Goal: Task Accomplishment & Management: Complete application form

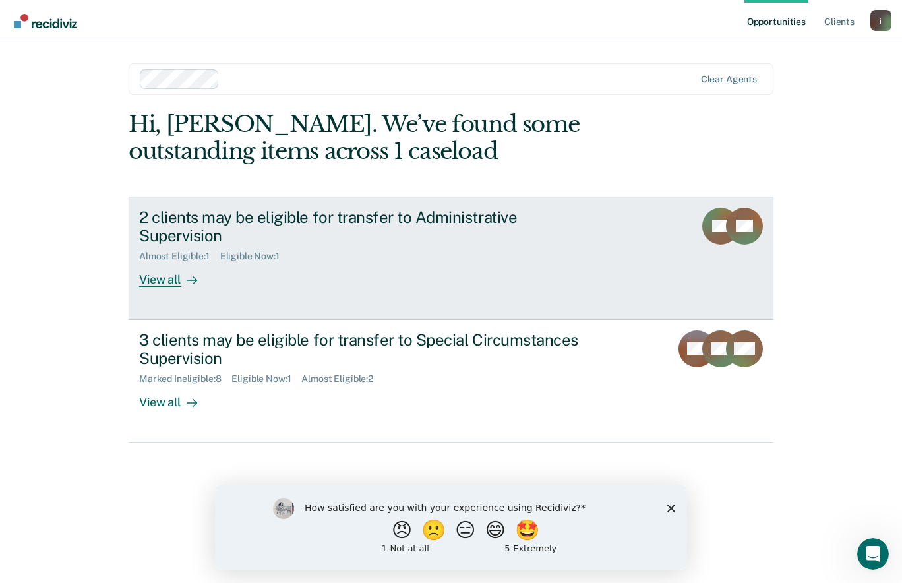
click at [364, 261] on div "2 clients may be eligible for transfer to Administrative Supervision Almost Eli…" at bounding box center [386, 248] width 494 height 80
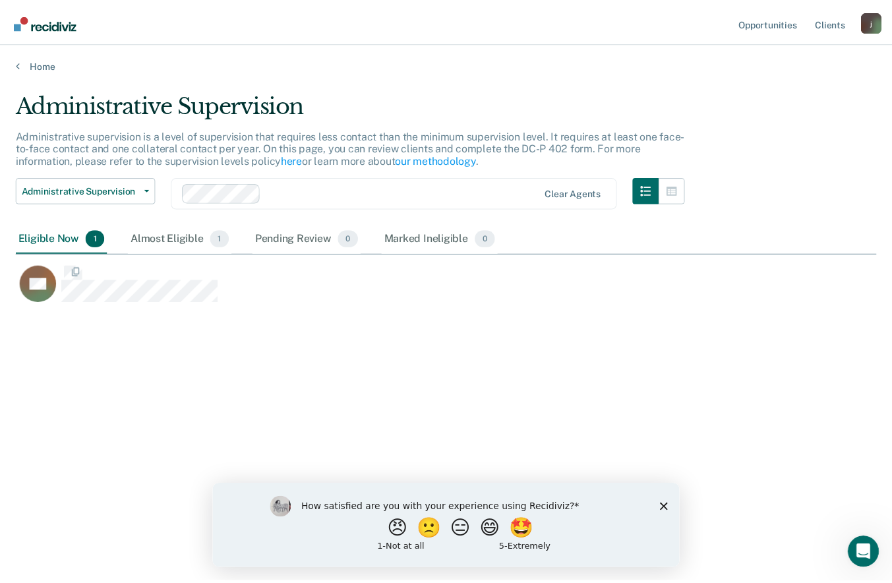
scroll to position [383, 860]
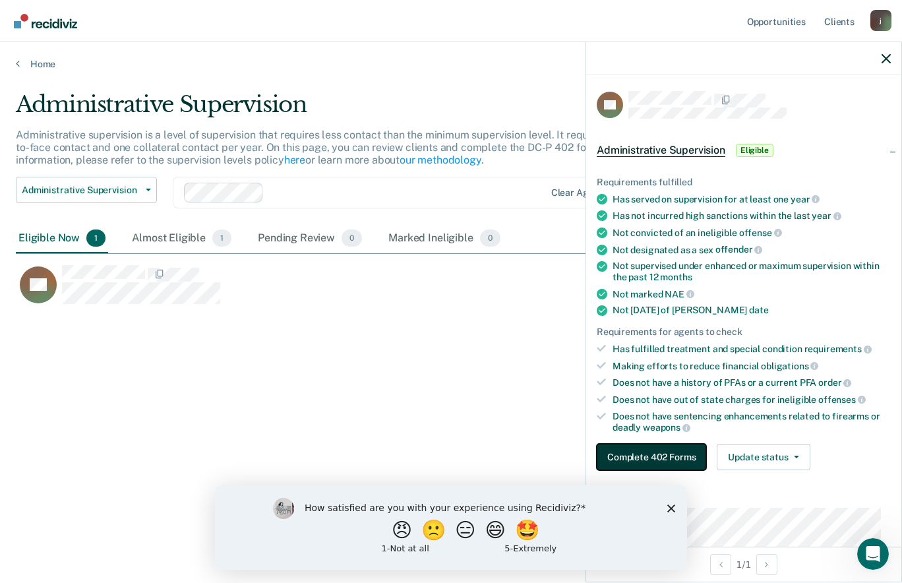
click at [651, 458] on button "Complete 402 Forms" at bounding box center [650, 457] width 109 height 26
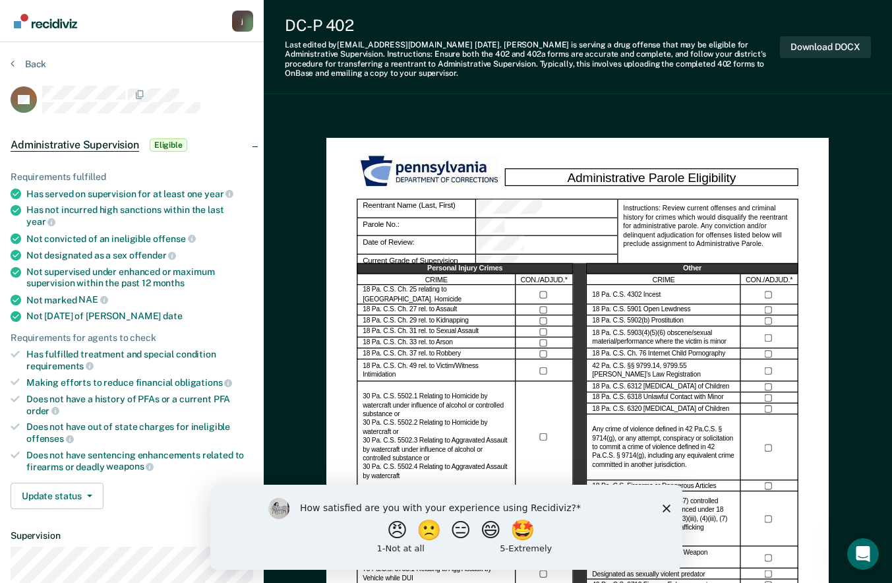
click at [663, 506] on polygon "Close survey" at bounding box center [666, 508] width 8 height 8
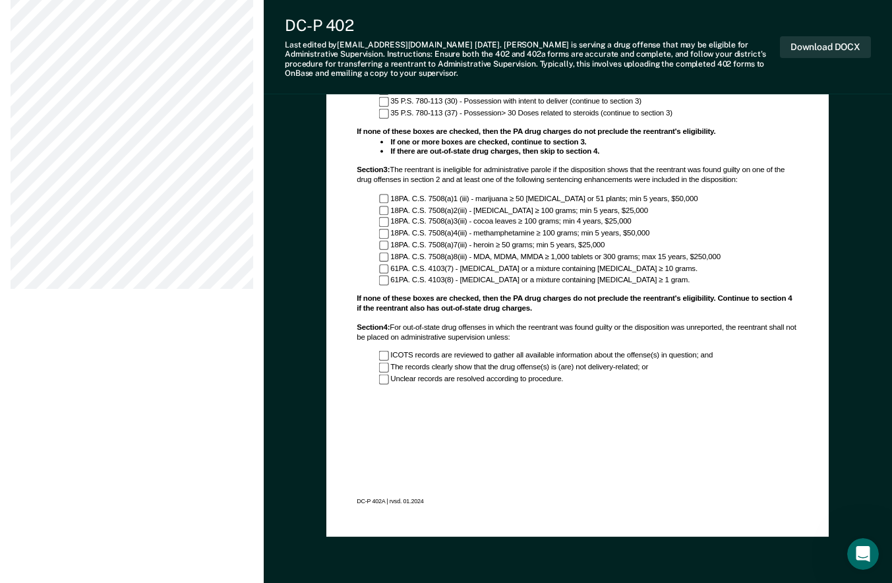
scroll to position [541, 0]
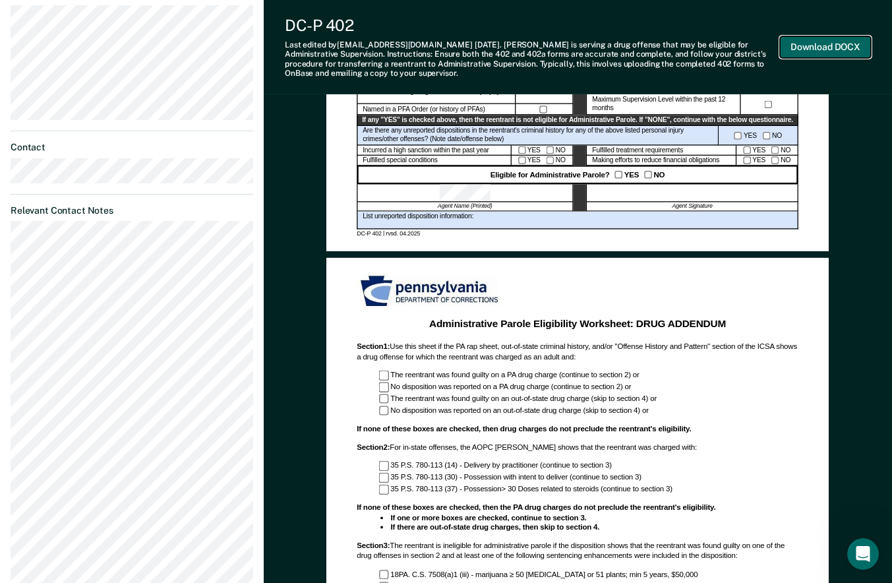
click at [848, 44] on button "Download DOCX" at bounding box center [825, 47] width 91 height 22
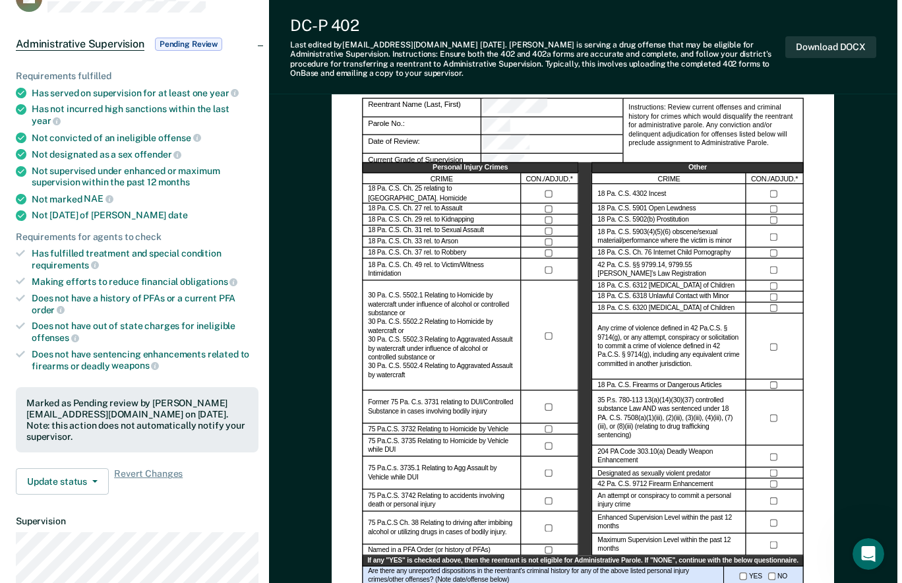
scroll to position [0, 0]
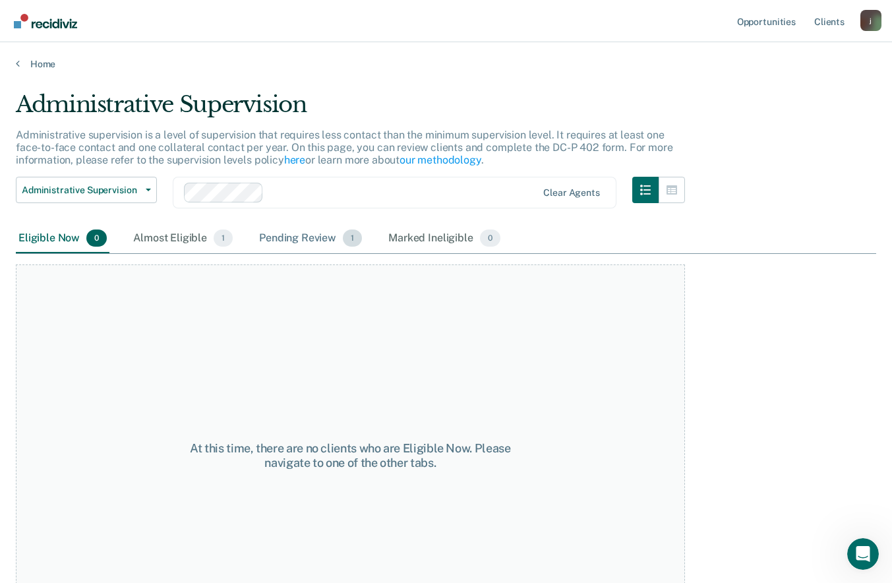
click at [316, 239] on div "Pending Review 1" at bounding box center [310, 238] width 108 height 29
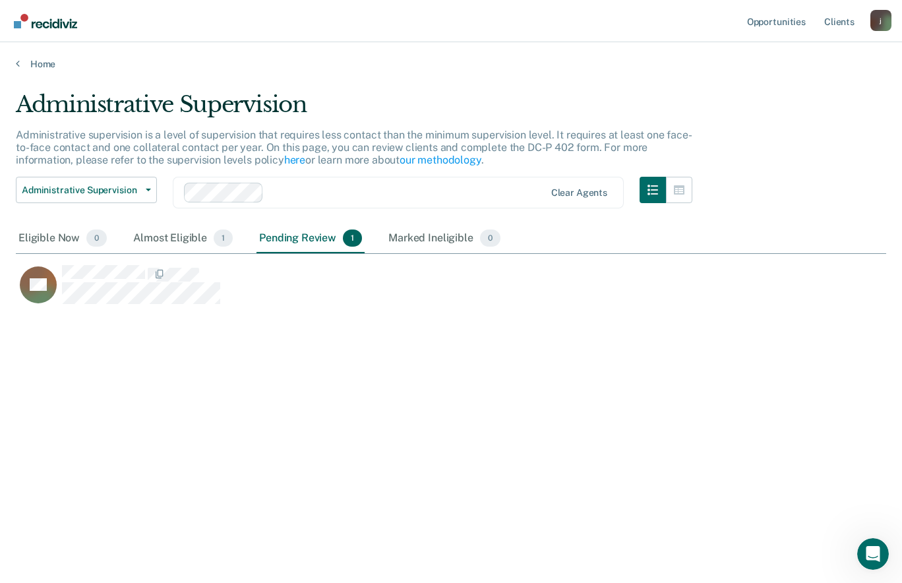
scroll to position [383, 860]
click at [38, 18] on img "Go to Recidiviz Home" at bounding box center [45, 21] width 63 height 14
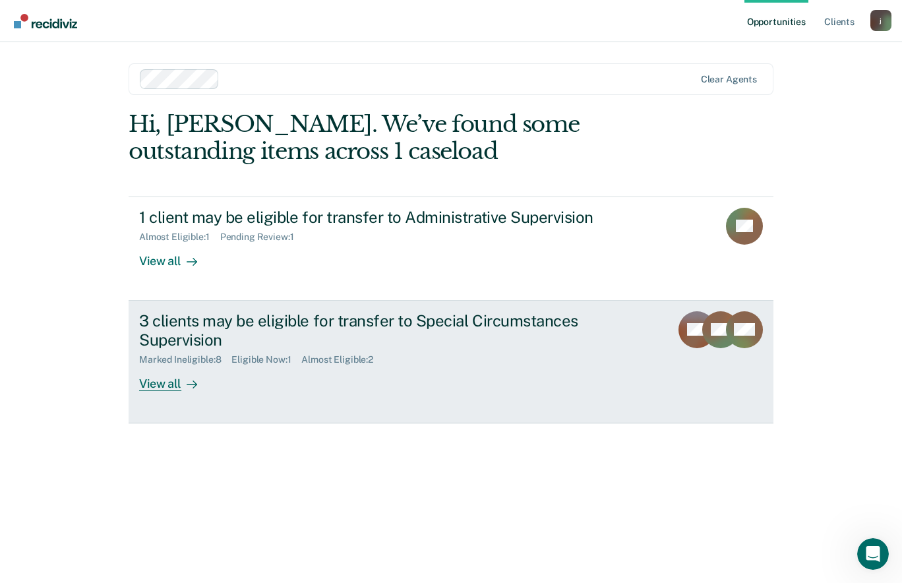
click at [214, 328] on div "3 clients may be eligible for transfer to Special Circumstances Supervision" at bounding box center [370, 330] width 463 height 38
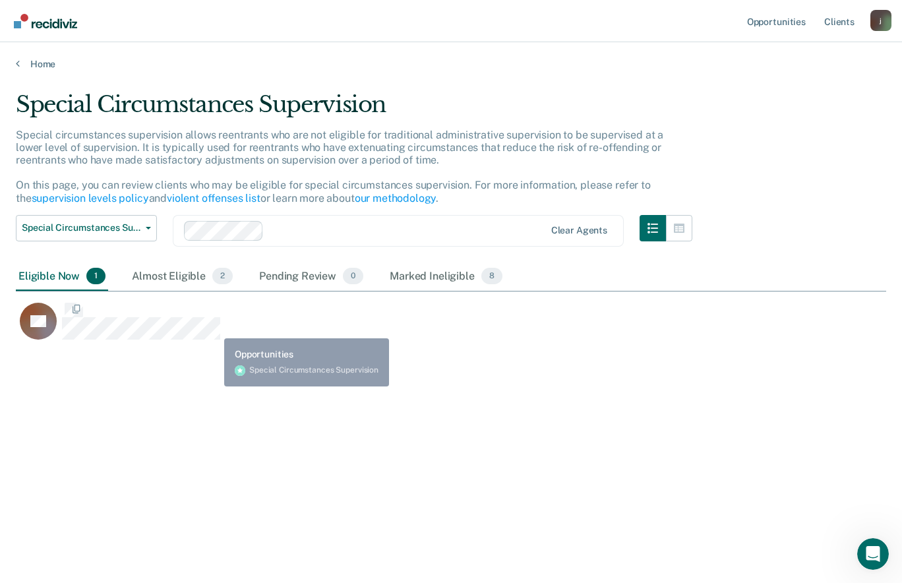
scroll to position [383, 860]
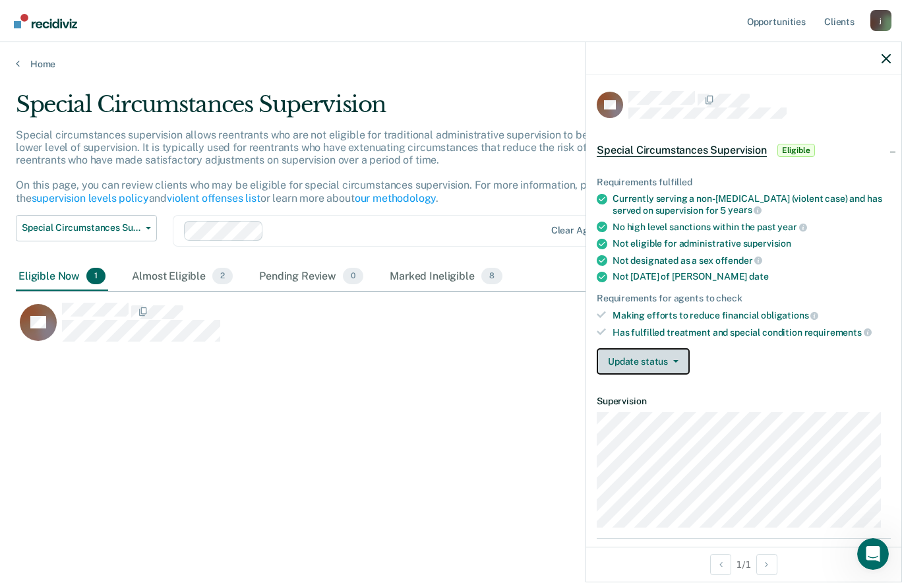
click at [664, 360] on button "Update status" at bounding box center [642, 361] width 93 height 26
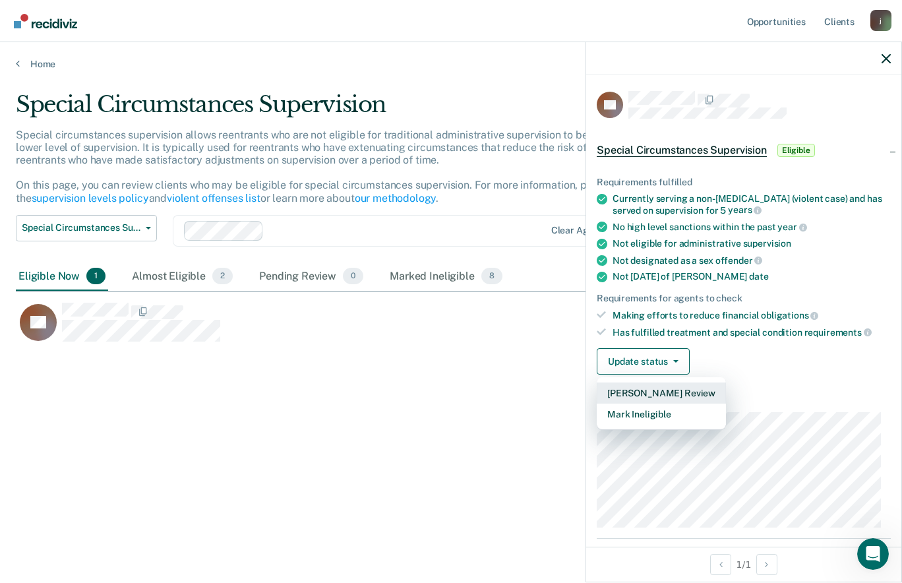
click at [672, 396] on button "Mark Pending Review" at bounding box center [660, 392] width 129 height 21
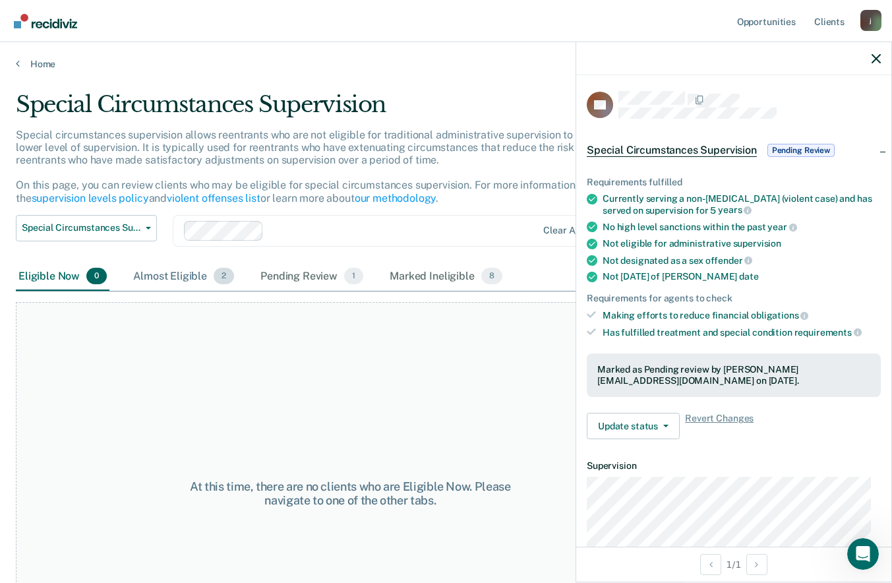
click at [179, 277] on div "Almost Eligible 2" at bounding box center [183, 276] width 106 height 29
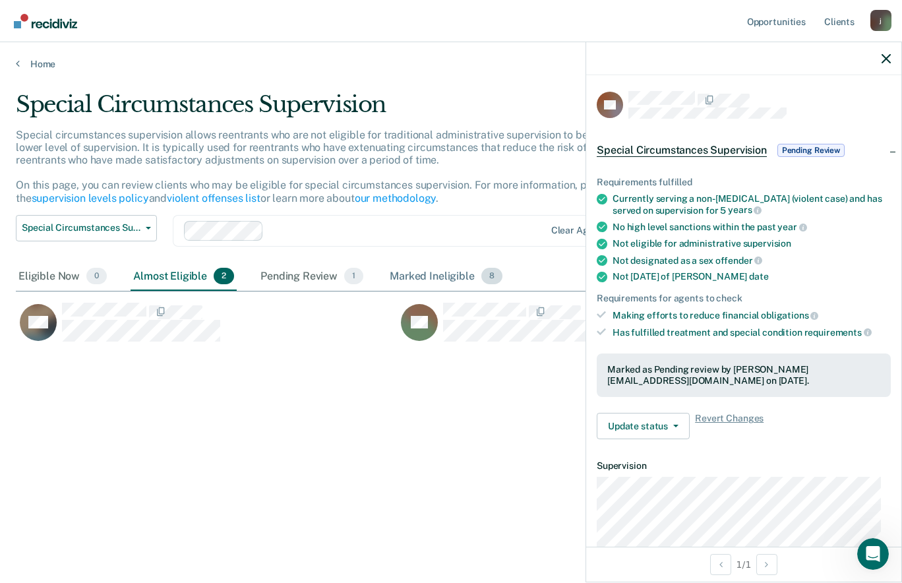
click at [427, 273] on div "Marked Ineligible 8" at bounding box center [446, 276] width 118 height 29
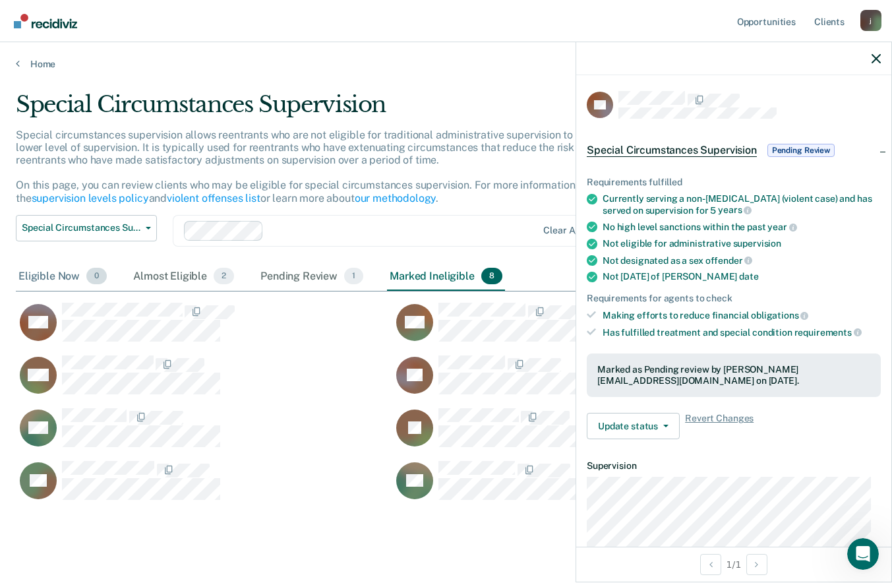
click at [59, 280] on div "Eligible Now 0" at bounding box center [63, 276] width 94 height 29
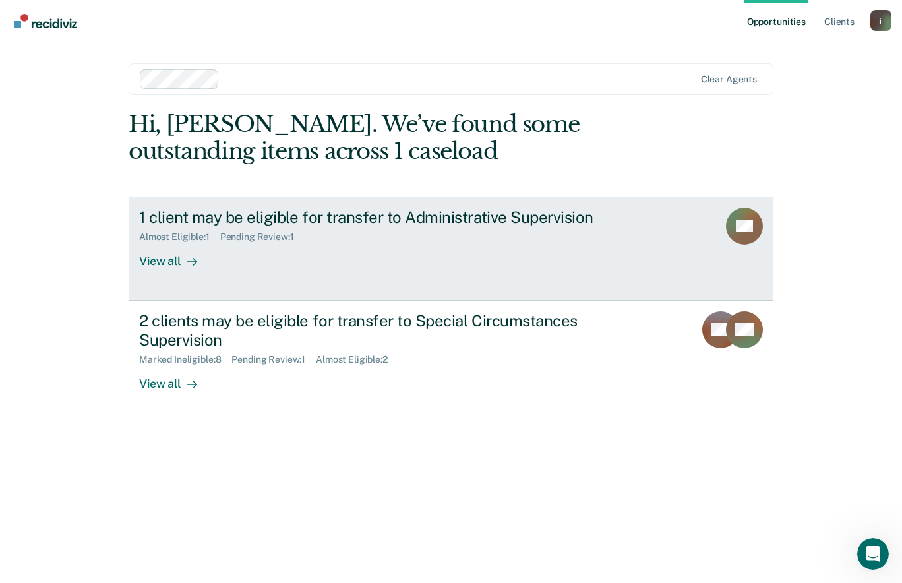
click at [202, 238] on div "Almost Eligible : 1" at bounding box center [179, 236] width 81 height 11
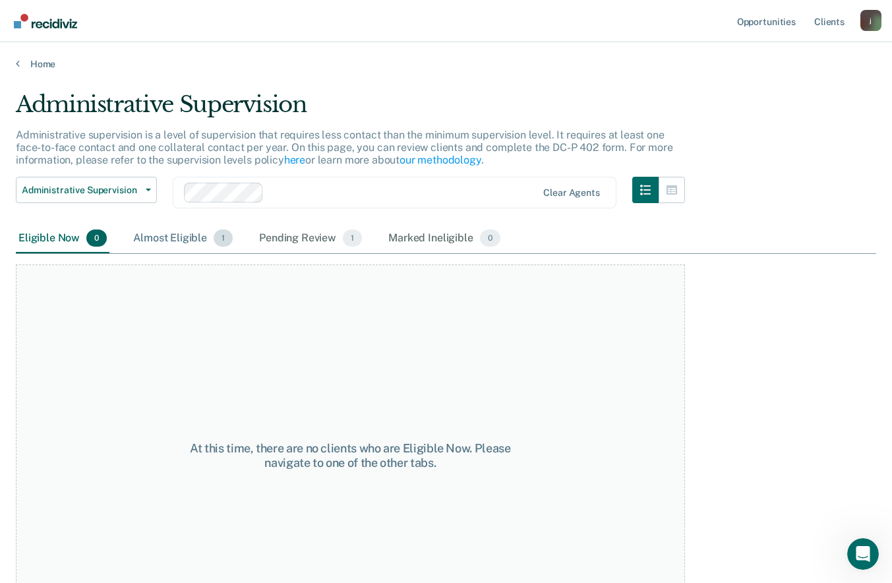
click at [210, 241] on div "Almost Eligible 1" at bounding box center [182, 238] width 105 height 29
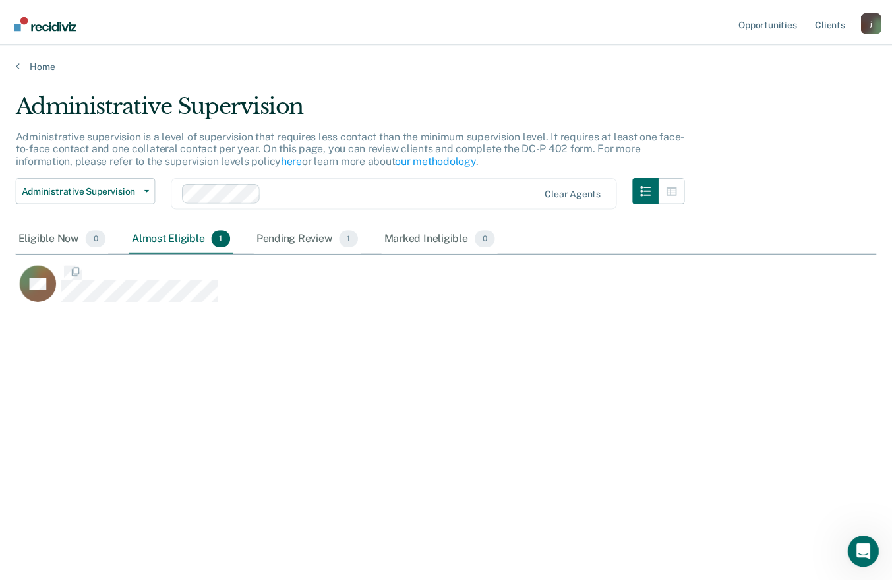
scroll to position [383, 860]
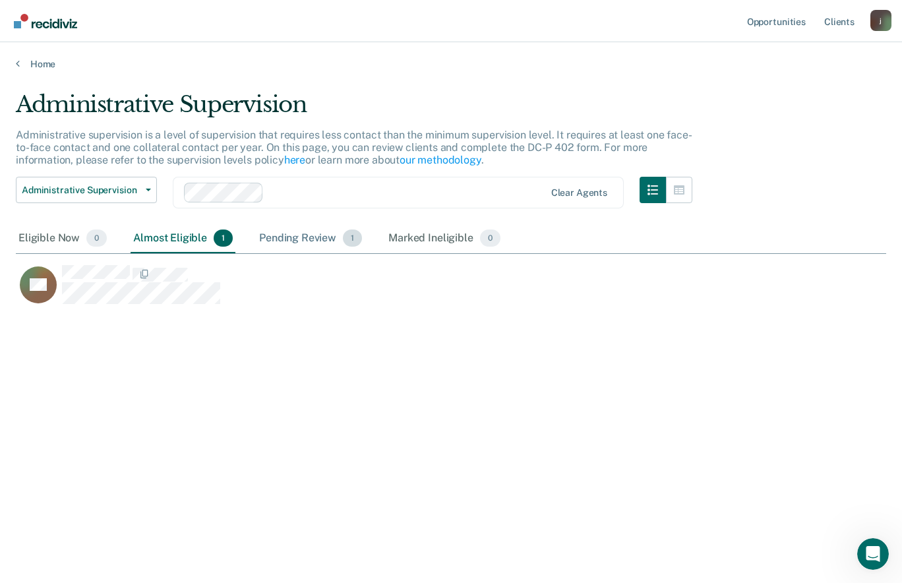
click at [297, 236] on div "Pending Review 1" at bounding box center [310, 238] width 108 height 29
click at [59, 234] on div "Eligible Now 0" at bounding box center [63, 238] width 94 height 29
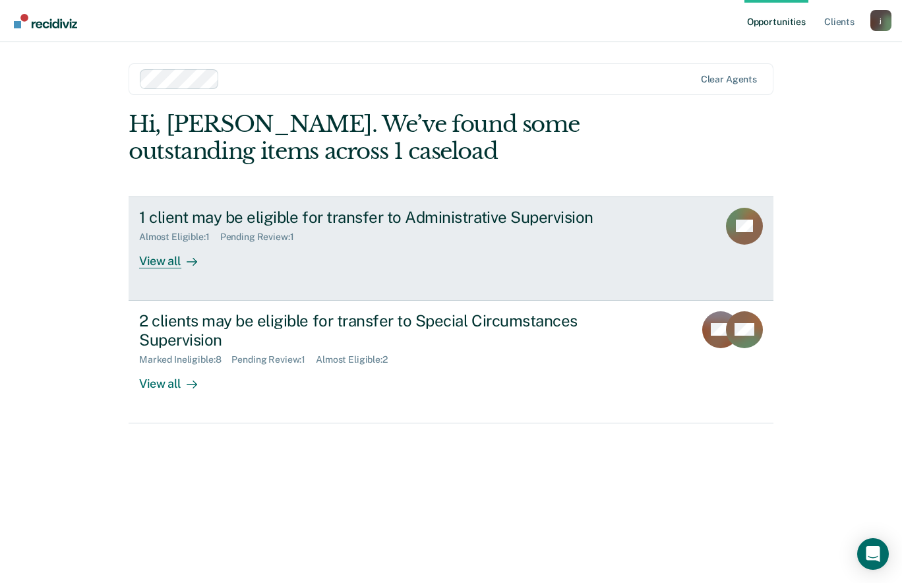
click at [364, 233] on div "Almost Eligible : 1 Pending Review : 1" at bounding box center [370, 234] width 463 height 16
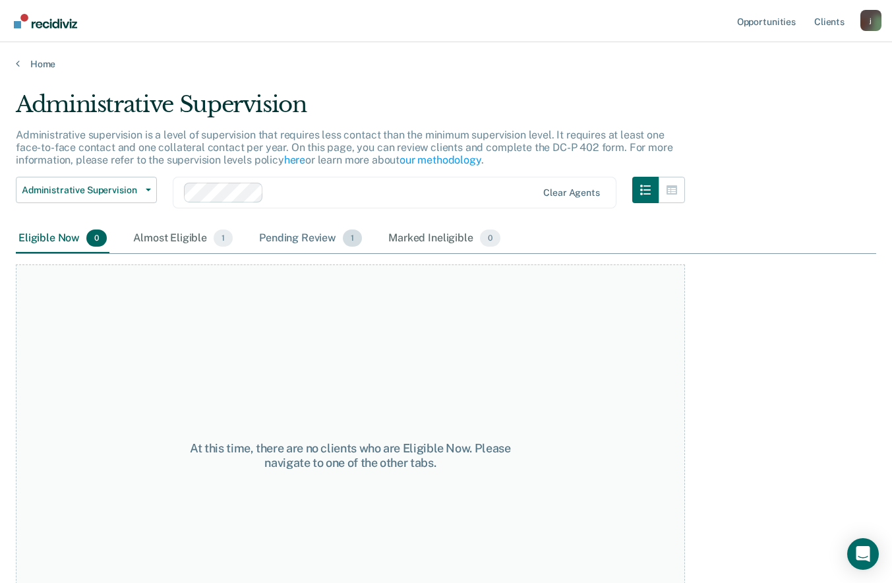
click at [317, 240] on div "Pending Review 1" at bounding box center [310, 238] width 108 height 29
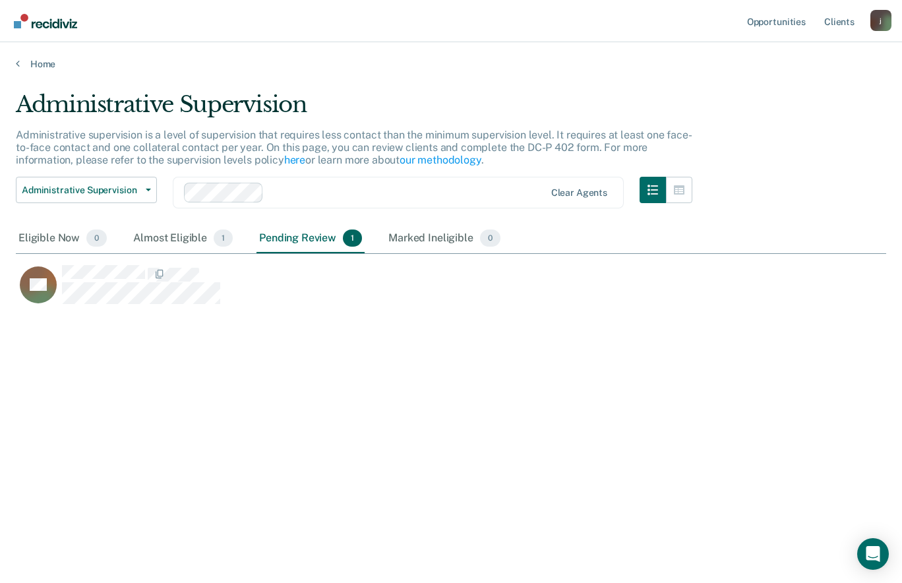
scroll to position [383, 860]
